Goal: Information Seeking & Learning: Learn about a topic

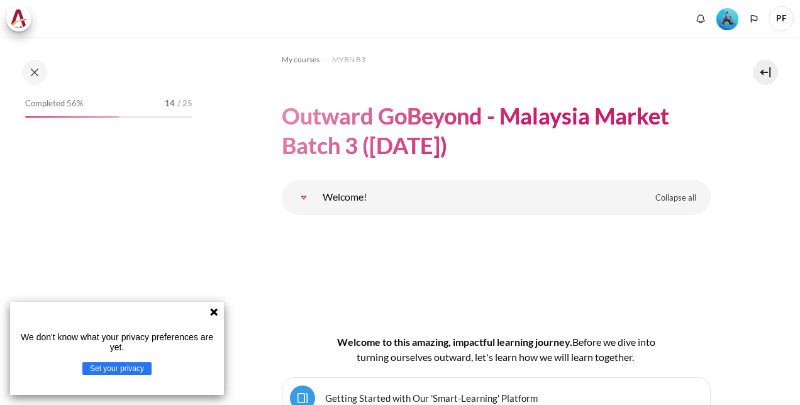
click at [212, 308] on icon at bounding box center [214, 312] width 10 height 10
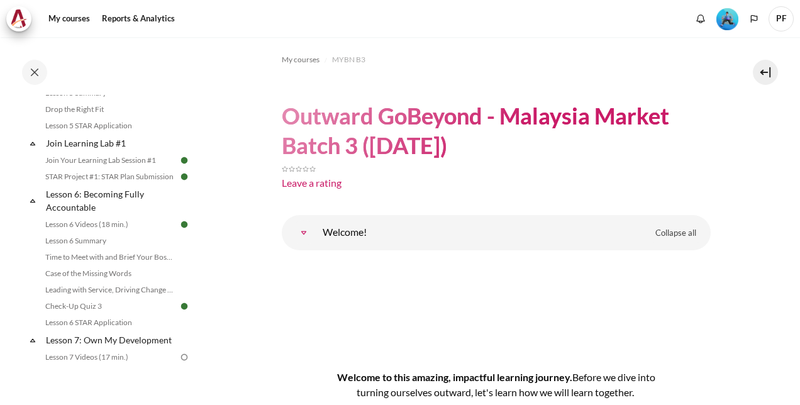
scroll to position [692, 0]
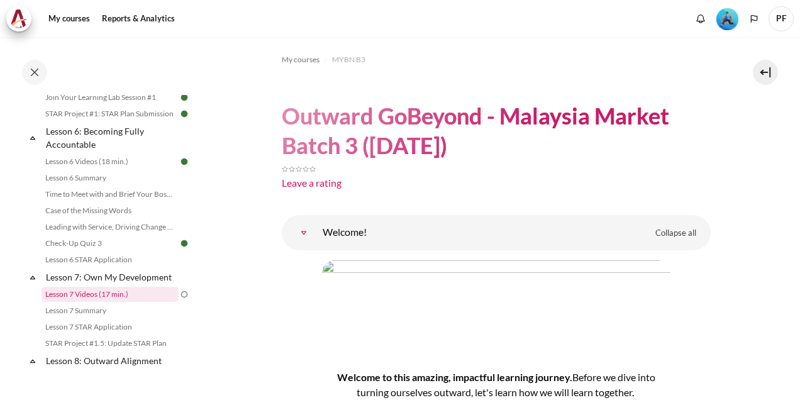
click at [117, 302] on link "Lesson 7 Videos (17 min.)" at bounding box center [109, 294] width 137 height 15
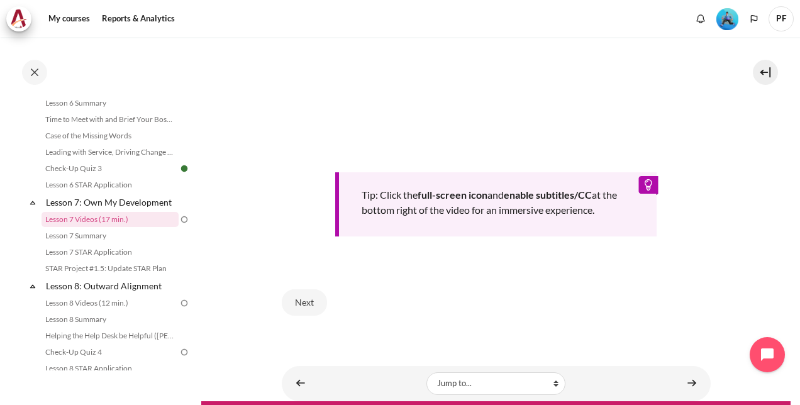
scroll to position [552, 0]
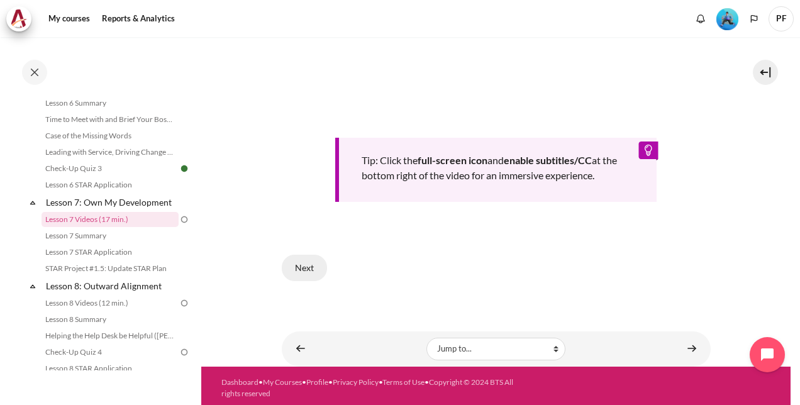
click at [308, 260] on button "Next" at bounding box center [304, 268] width 45 height 26
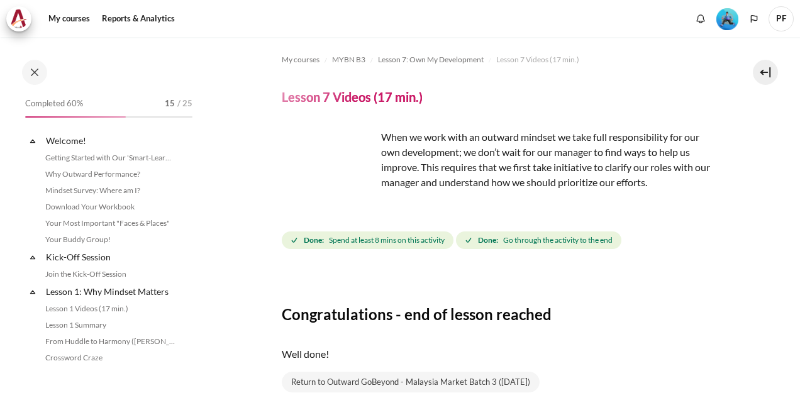
scroll to position [766, 0]
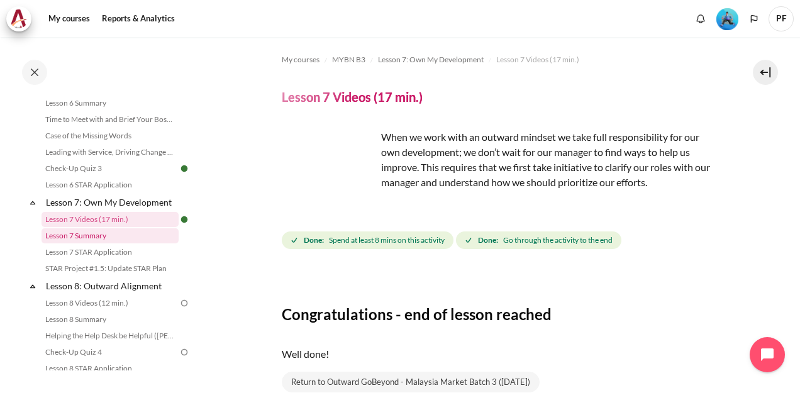
click at [105, 243] on link "Lesson 7 Summary" at bounding box center [109, 235] width 137 height 15
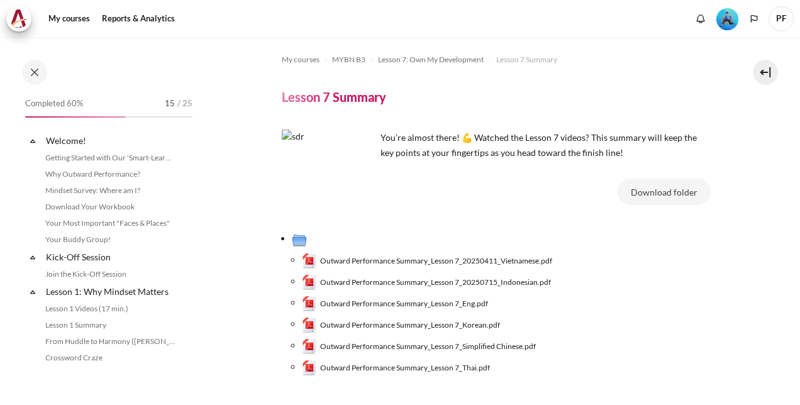
scroll to position [783, 0]
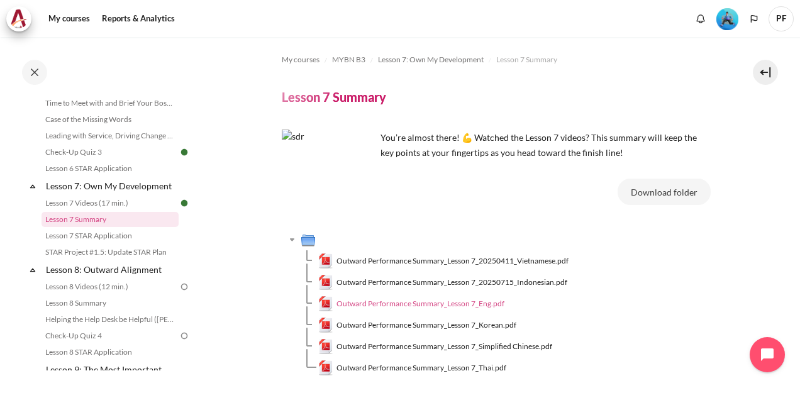
click at [494, 302] on span "Outward Performance Summary_Lesson 7_Eng.pdf" at bounding box center [420, 303] width 168 height 11
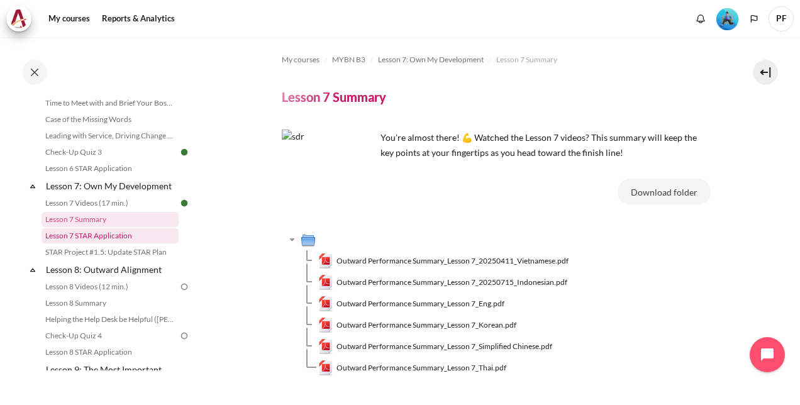
click at [92, 243] on link "Lesson 7 STAR Application" at bounding box center [109, 235] width 137 height 15
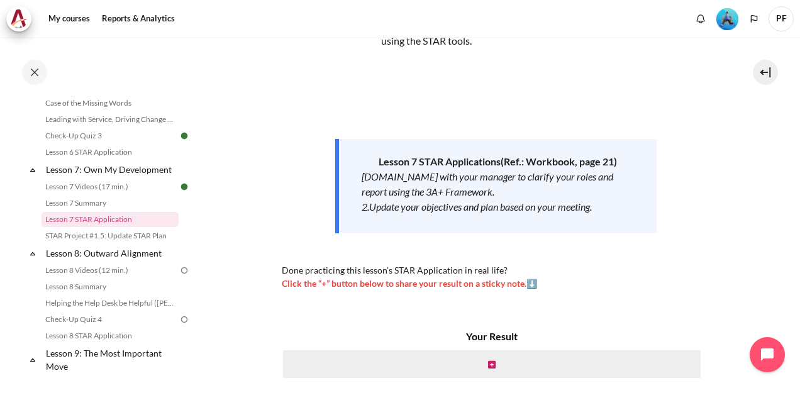
scroll to position [126, 0]
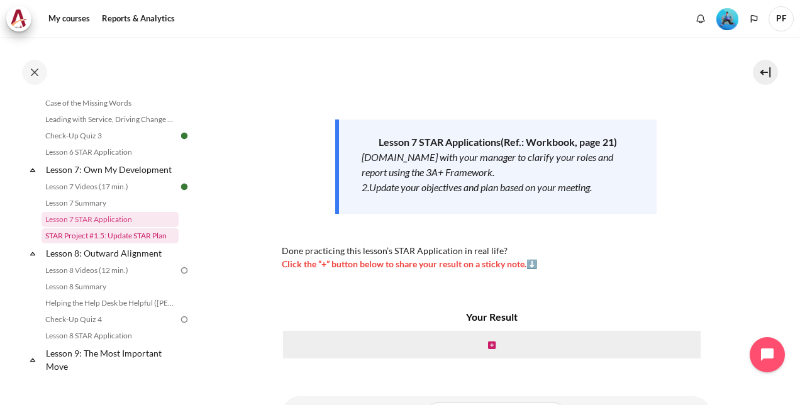
click at [96, 243] on link "STAR Project #1.5: Update STAR Plan" at bounding box center [109, 235] width 137 height 15
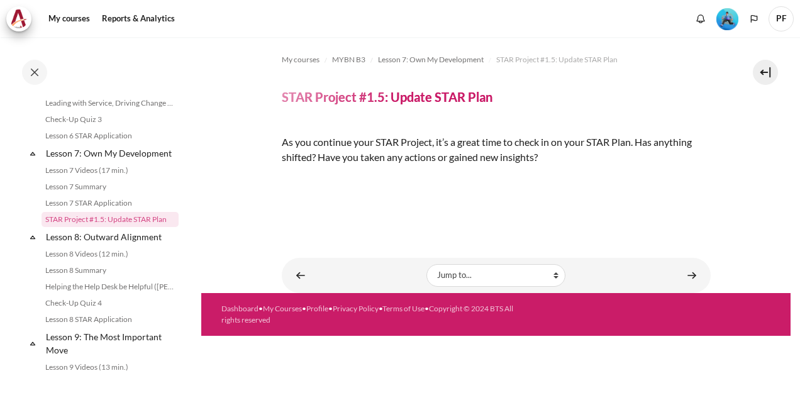
scroll to position [153, 0]
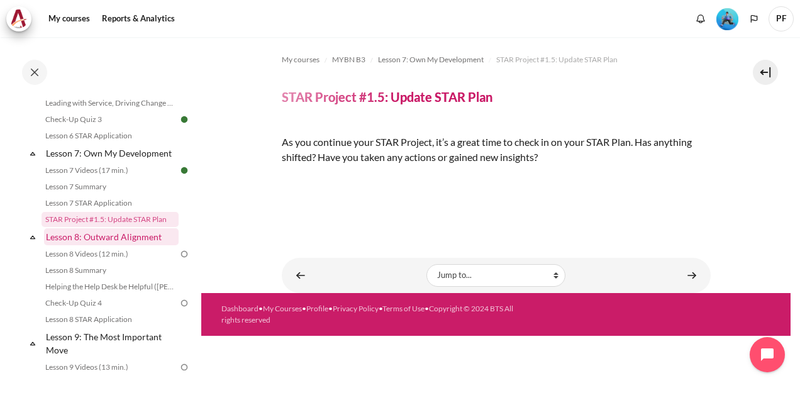
click at [112, 245] on link "Lesson 8: Outward Alignment" at bounding box center [111, 236] width 135 height 17
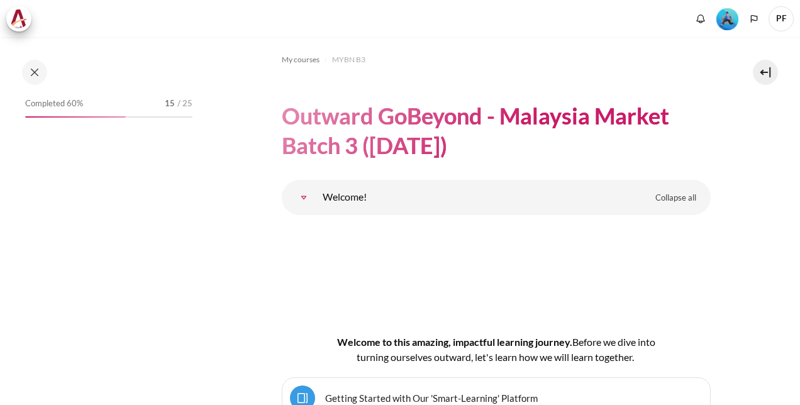
click at [163, 317] on div "Completed 60% 15 / 25" at bounding box center [109, 232] width 180 height 275
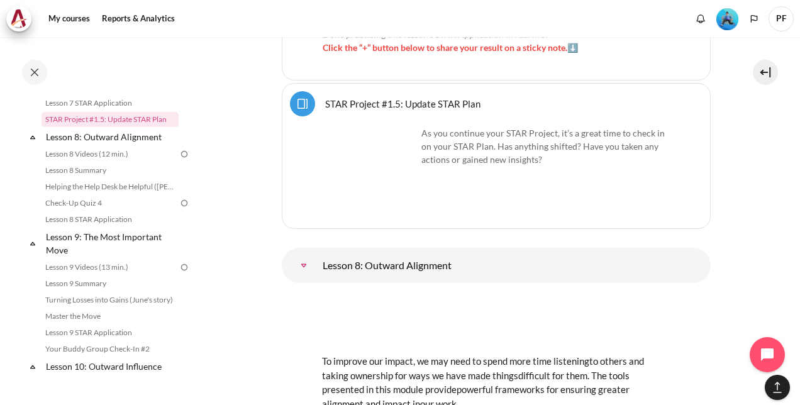
scroll to position [8946, 0]
